Goal: Task Accomplishment & Management: Complete application form

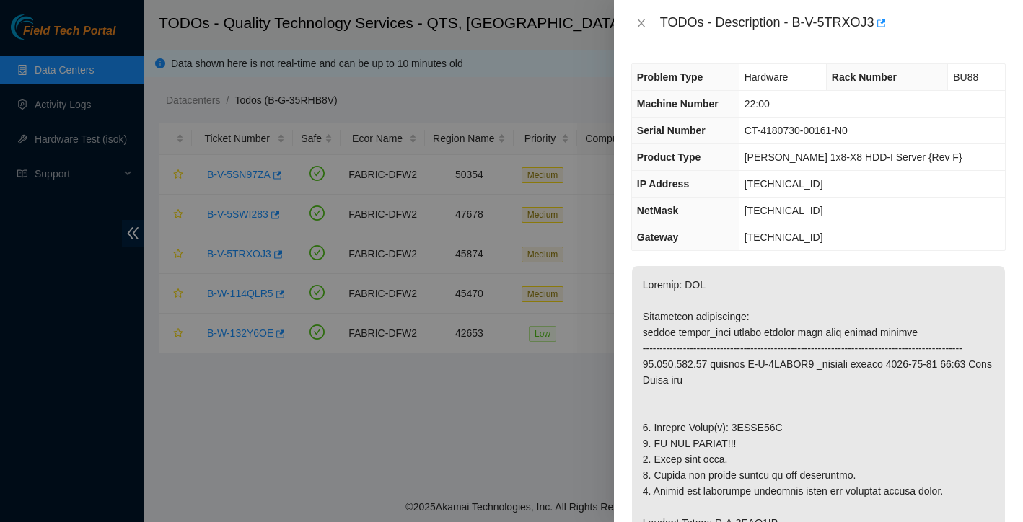
scroll to position [160, 0]
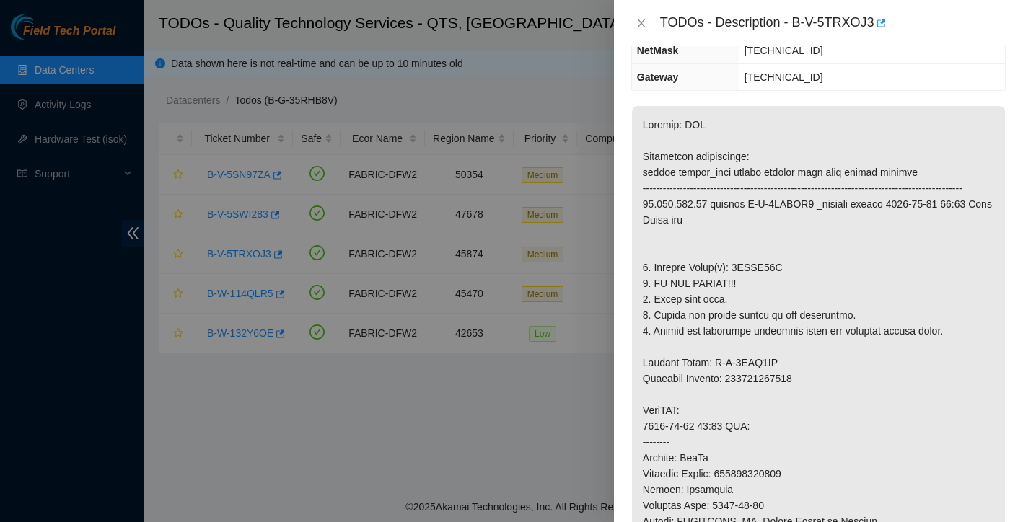
click at [644, 21] on icon "close" at bounding box center [642, 23] width 12 height 12
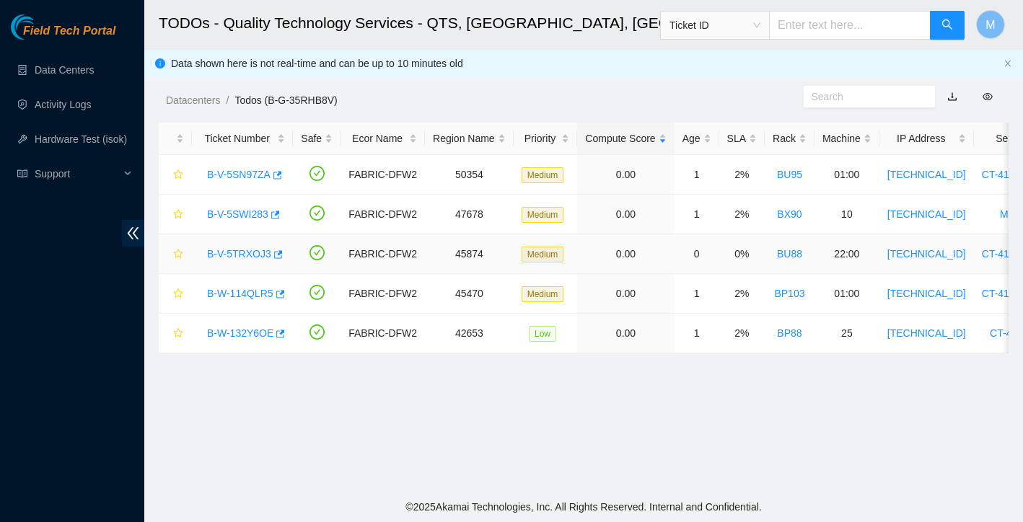
click at [238, 250] on link "B-V-5TRXOJ3" at bounding box center [239, 254] width 64 height 12
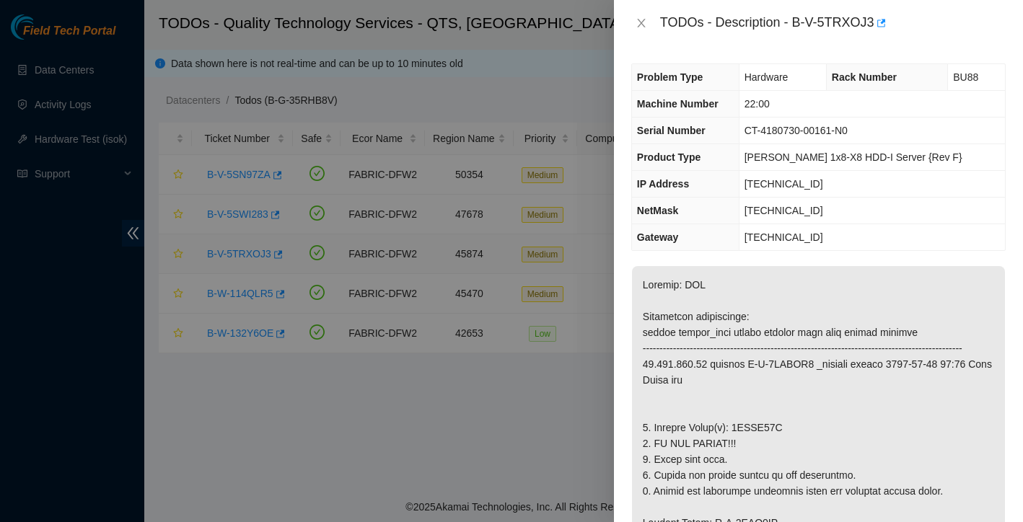
click at [238, 250] on div at bounding box center [511, 261] width 1023 height 522
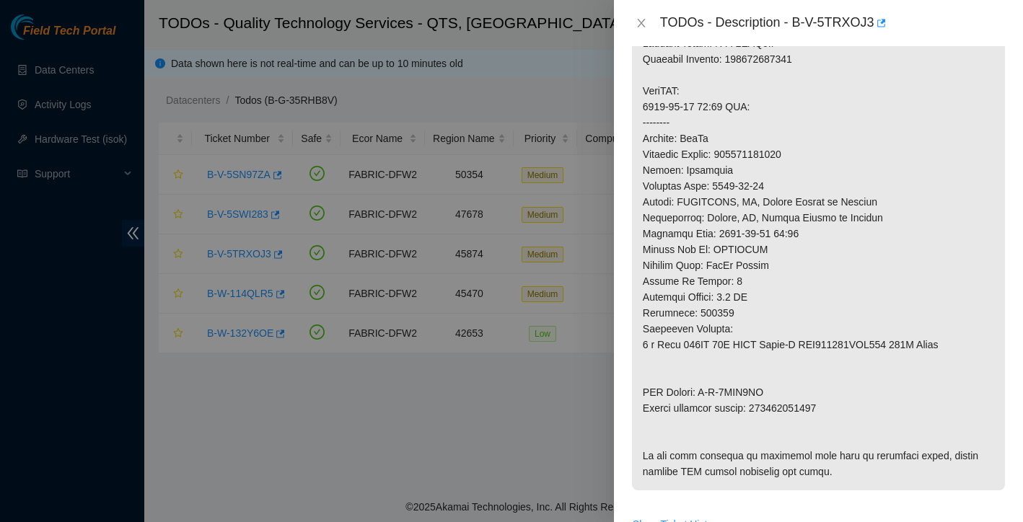
scroll to position [1075, 0]
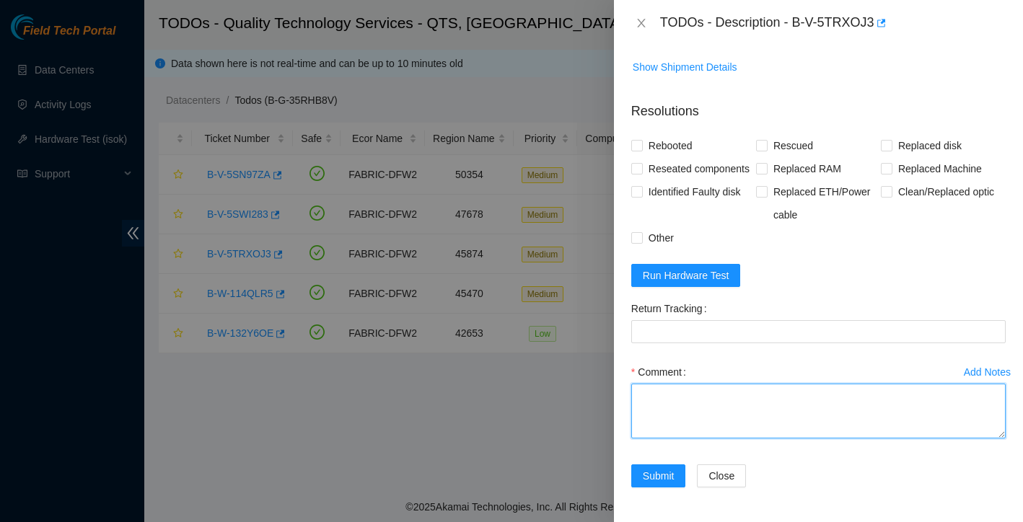
click at [691, 404] on textarea "Comment" at bounding box center [818, 411] width 375 height 55
paste textarea "Ticket: New SN: Bad SN:"
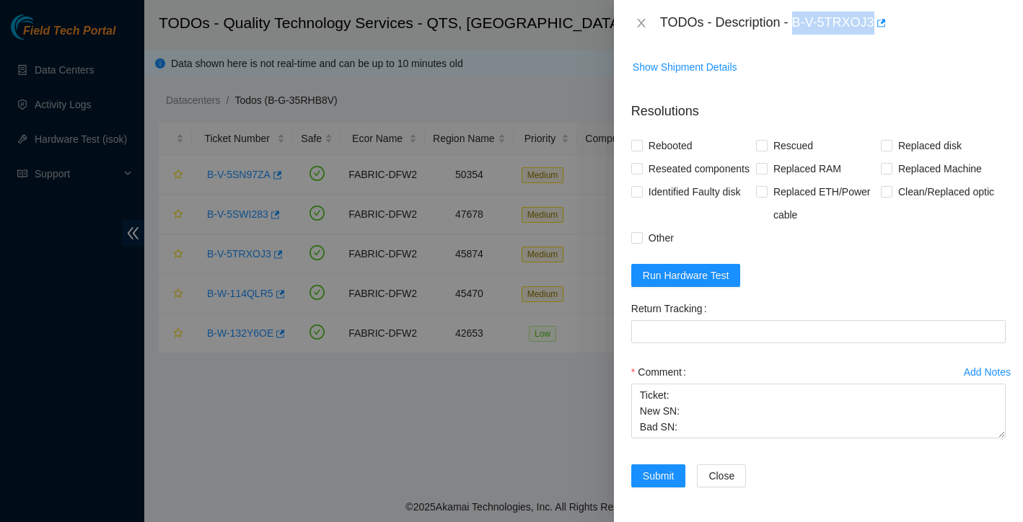
drag, startPoint x: 797, startPoint y: 24, endPoint x: 878, endPoint y: 22, distance: 80.8
click at [878, 22] on div "TODOs - Description - B-V-5TRXOJ3" at bounding box center [833, 23] width 346 height 23
copy div "B-V-5TRXOJ3"
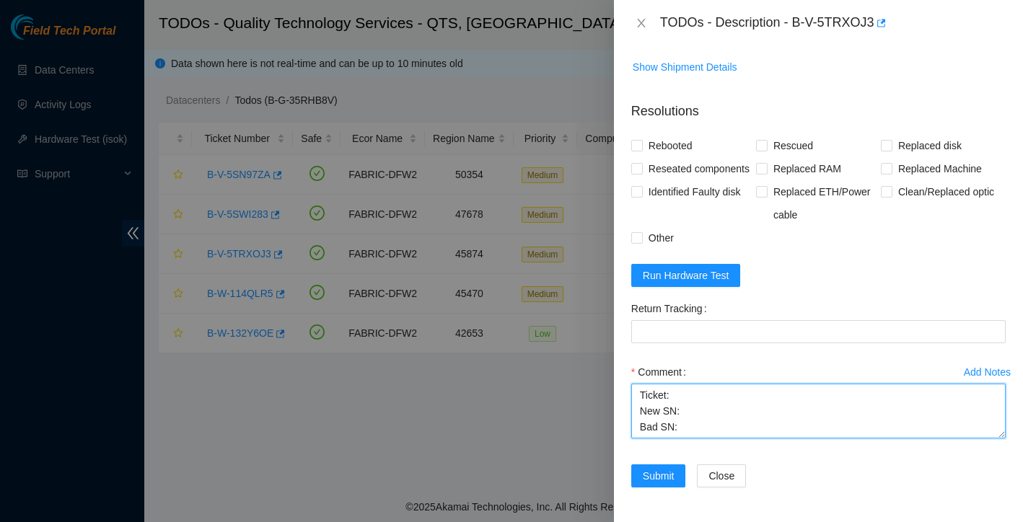
click at [694, 390] on textarea "Ticket: New SN: Bad SN:" at bounding box center [818, 411] width 375 height 55
paste textarea "B-V-5TRXOJ3"
click at [697, 416] on textarea "Ticket: B-V-5TRXOJ3 New SN: Bad SN:" at bounding box center [818, 411] width 375 height 55
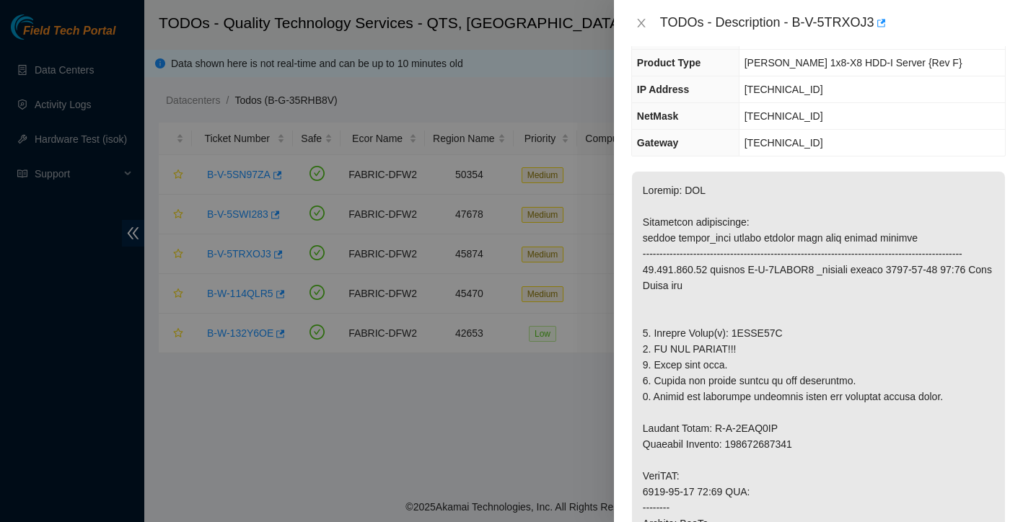
scroll to position [105, 0]
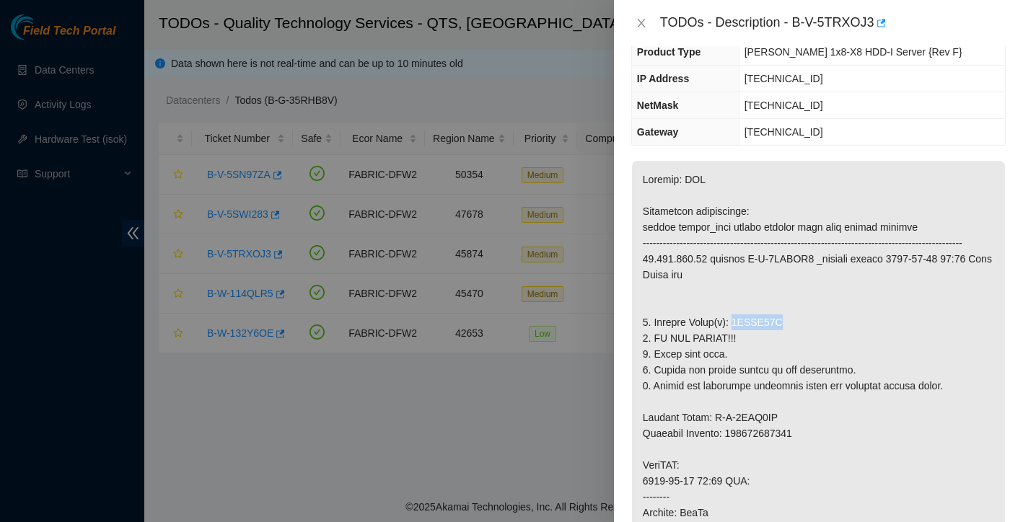
drag, startPoint x: 738, startPoint y: 341, endPoint x: 807, endPoint y: 340, distance: 69.3
click at [807, 340] on p at bounding box center [818, 513] width 373 height 704
copy p "0DGVU77H"
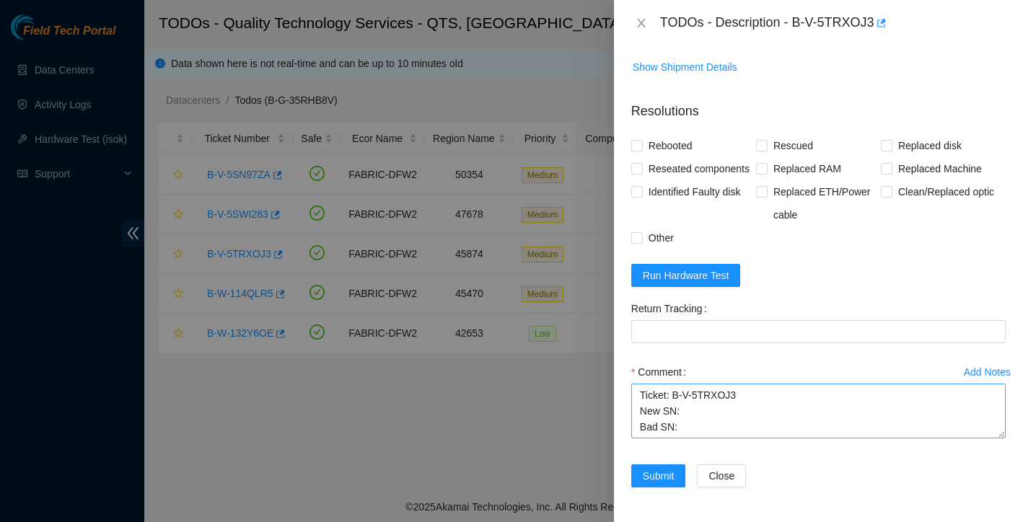
scroll to position [1075, 0]
click at [694, 428] on textarea "Ticket: B-V-5TRXOJ3 New SN: Bad SN:" at bounding box center [818, 411] width 375 height 55
paste textarea "0DGVU77H"
click at [700, 401] on textarea "Ticket: B-V-5TRXOJ3 New SN: Bad SN: 0DGVU77H" at bounding box center [818, 411] width 375 height 55
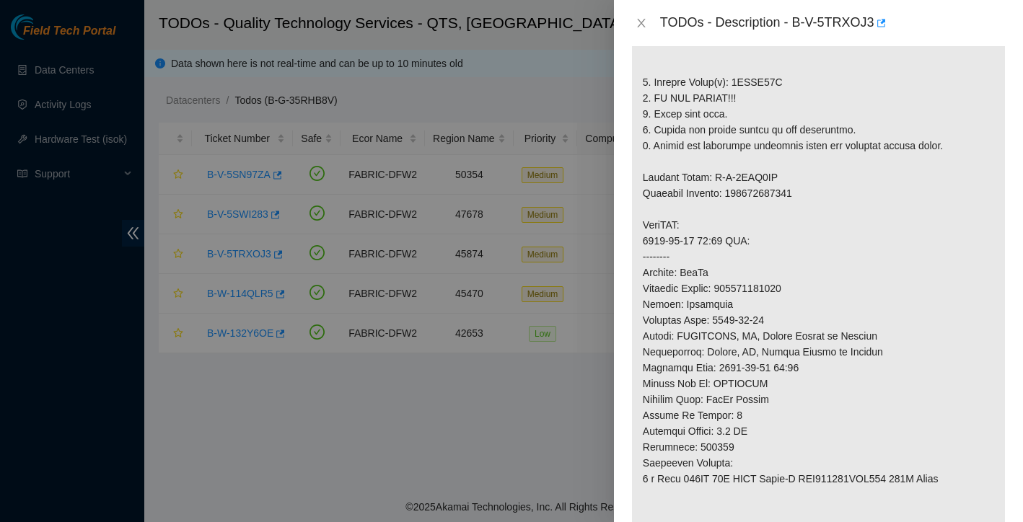
scroll to position [344, 0]
drag, startPoint x: 643, startPoint y: 196, endPoint x: 817, endPoint y: 209, distance: 174.4
click at [817, 209] on p at bounding box center [818, 274] width 373 height 704
copy p "Service Order: B-V-5TSL7IP Tracking Numbers: 463470043598"
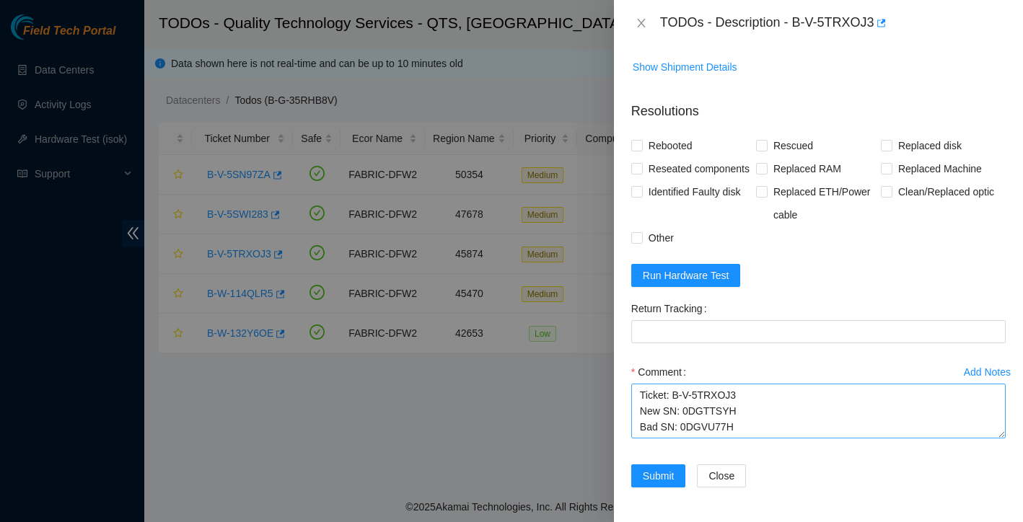
scroll to position [1075, 0]
click at [746, 422] on textarea "Ticket: B-V-5TRXOJ3 New SN: 0DGTTSYH Bad SN: 0DGVU77H" at bounding box center [818, 411] width 375 height 55
click at [745, 417] on textarea "Ticket: B-V-5TRXOJ3 New SN: 0DGTTSYH Bad SN: 0DGVU77H" at bounding box center [818, 411] width 375 height 55
paste textarea "Service Order: B-V-5TSL7IP Tracking Numbers: 463470043598"
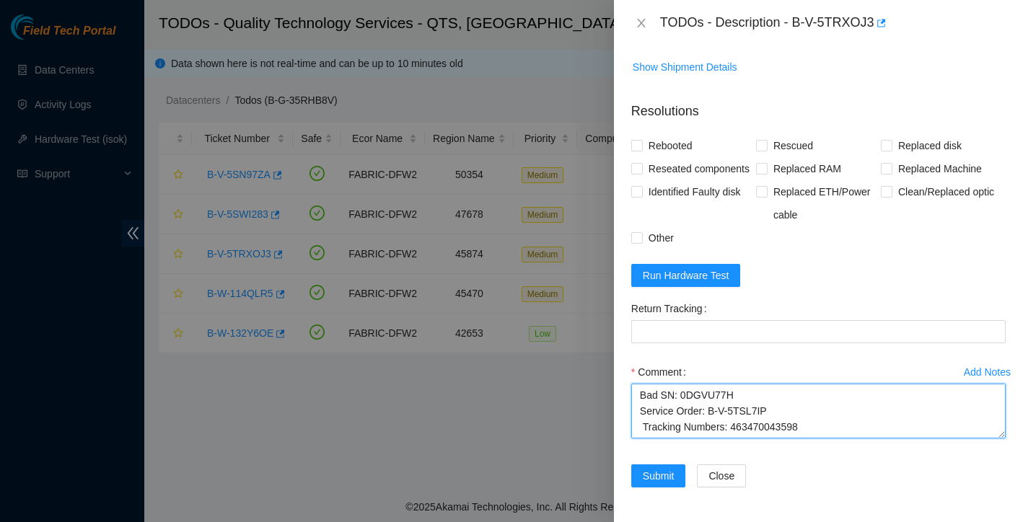
click at [645, 409] on textarea "Ticket: B-V-5TRXOJ3 New SN: 0DGTTSYH Bad SN: 0DGVU77H Service Order: B-V-5TSL7I…" at bounding box center [818, 411] width 375 height 55
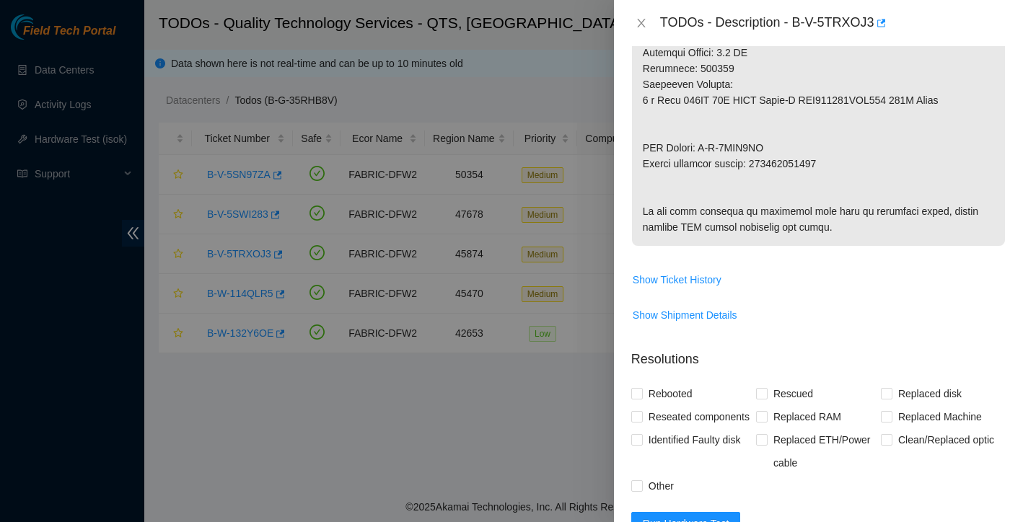
scroll to position [677, 0]
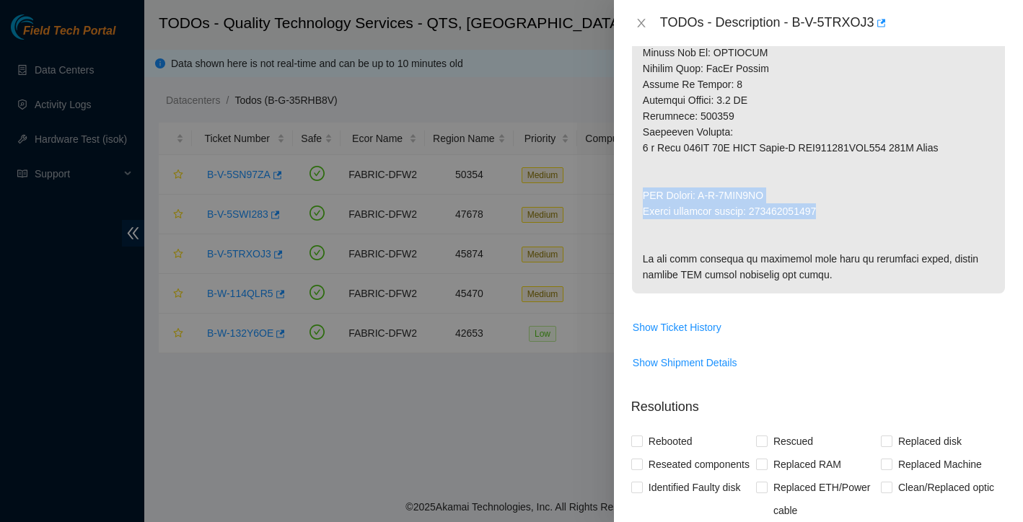
drag, startPoint x: 644, startPoint y: 210, endPoint x: 842, endPoint y: 227, distance: 199.1
copy p "RMA Return: B-V-5TSL7IY Return tracking number: 463470043602"
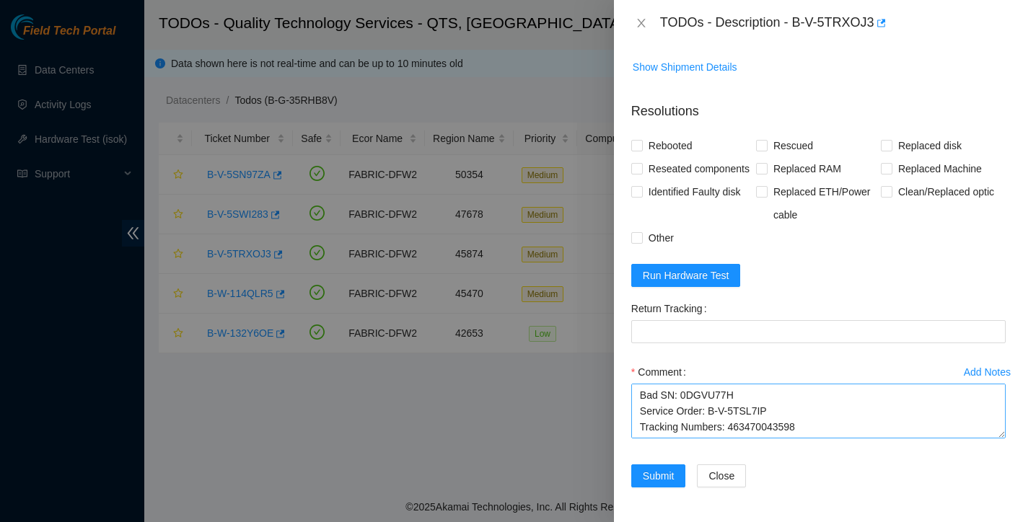
scroll to position [1075, 0]
click at [654, 424] on textarea "Ticket: B-V-5TRXOJ3 New SN: 0DGTTSYH Bad SN: 0DGVU77H Service Order: B-V-5TSL7I…" at bounding box center [818, 411] width 375 height 55
paste textarea "RMA Return: B-V-5TSL7IY Return tracking number: 463470043602"
click at [645, 400] on textarea "Ticket: B-V-5TRXOJ3 New SN: 0DGTTSYH Bad SN: 0DGVU77H Service Order: B-V-5TSL7I…" at bounding box center [818, 411] width 375 height 55
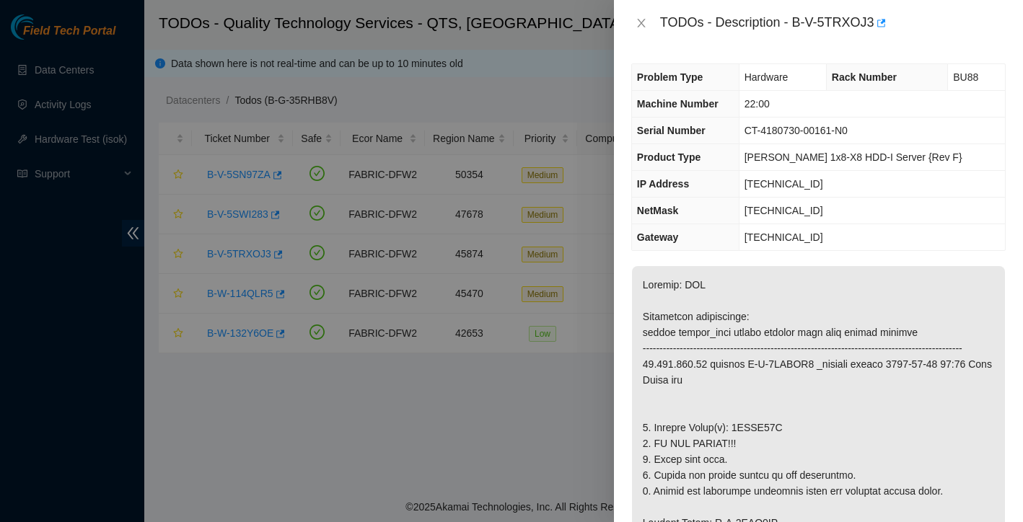
scroll to position [0, 0]
type textarea "Ticket: B-V-5TRXOJ3 New SN: 0DGTTSYH Bad SN: 0DGVU77H Service Order: B-V-5TSL7I…"
click at [639, 19] on icon "close" at bounding box center [642, 23] width 12 height 12
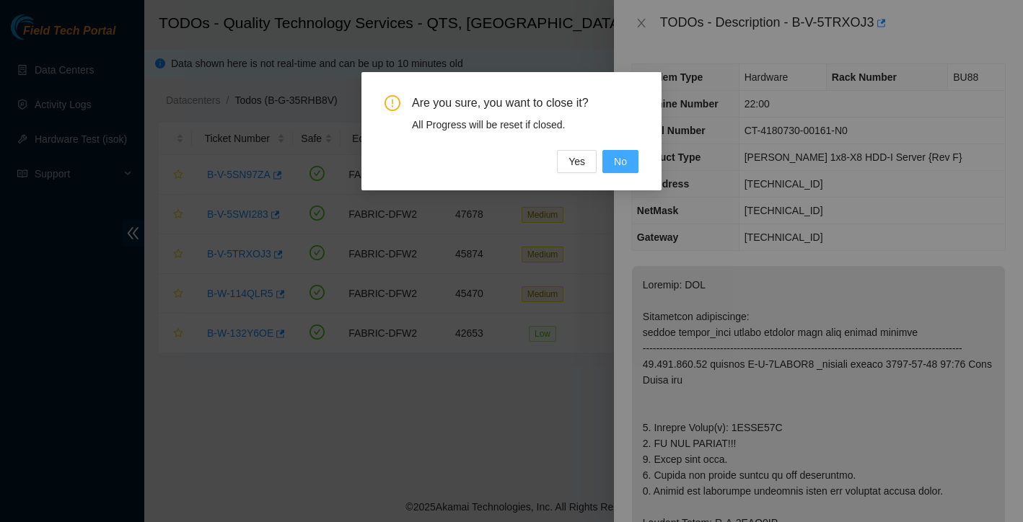
click at [624, 165] on span "No" at bounding box center [620, 162] width 13 height 16
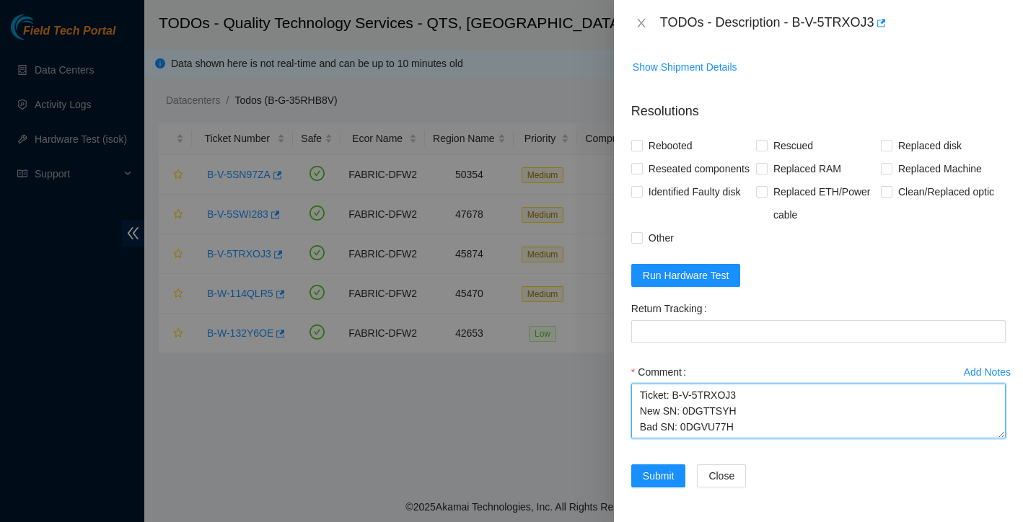
drag, startPoint x: 837, startPoint y: 426, endPoint x: 713, endPoint y: 364, distance: 139.1
click at [713, 364] on div "Comment Ticket: B-V-5TRXOJ3 New SN: 0DGTTSYH Bad SN: 0DGVU77H Service Order: B-…" at bounding box center [818, 404] width 375 height 87
click at [766, 411] on textarea "Ticket: B-V-5TRXOJ3 New SN: 0DGTTSYH Bad SN: 0DGVU77H Service Order: B-V-5TSL7I…" at bounding box center [818, 411] width 375 height 55
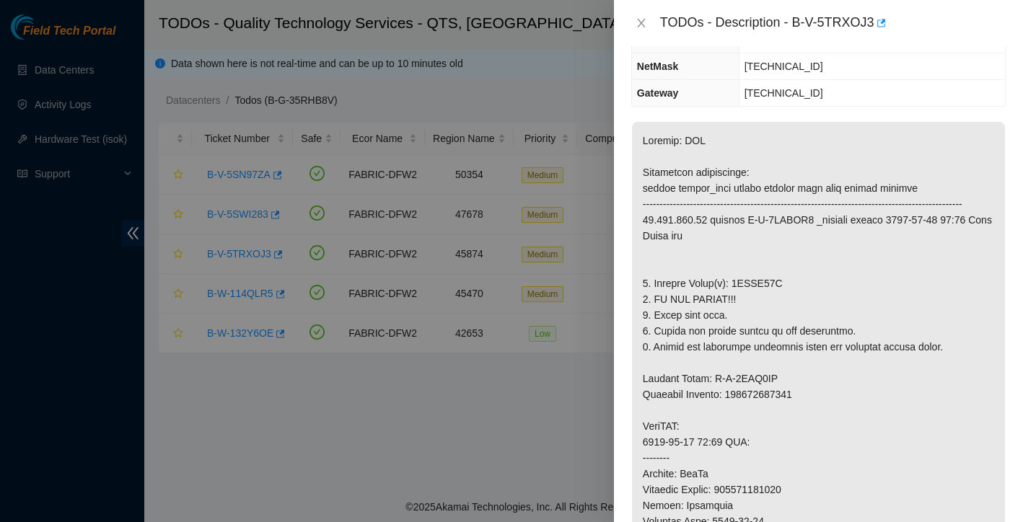
scroll to position [1075, 0]
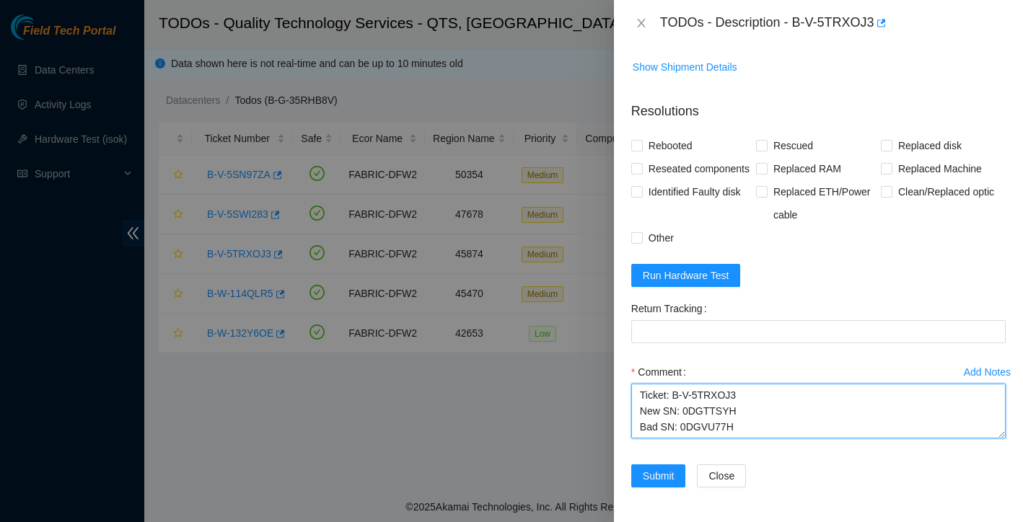
click at [825, 424] on textarea "Ticket: B-V-5TRXOJ3 New SN: 0DGTTSYH Bad SN: 0DGVU77H Service Order: B-V-5TSL7I…" at bounding box center [818, 411] width 375 height 55
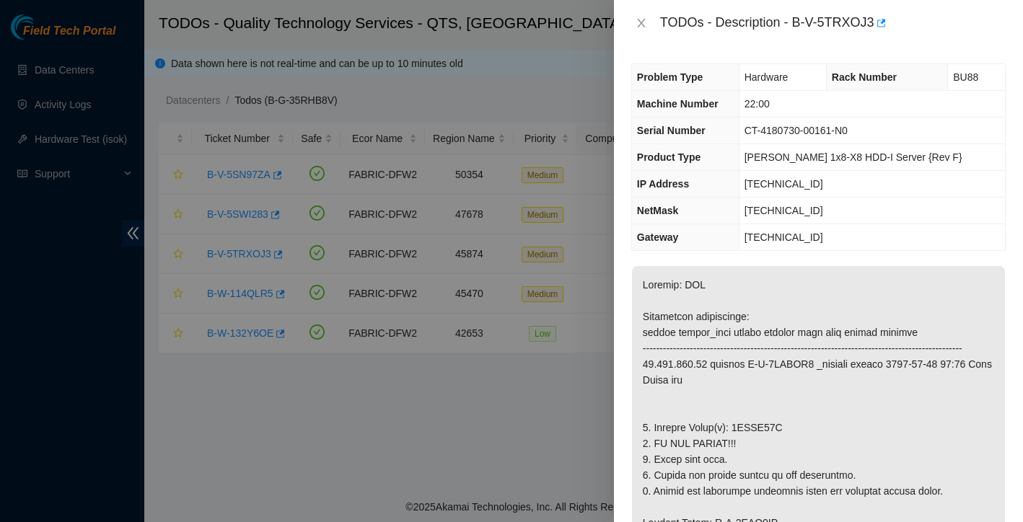
scroll to position [0, 0]
